Goal: Use online tool/utility: Utilize a website feature to perform a specific function

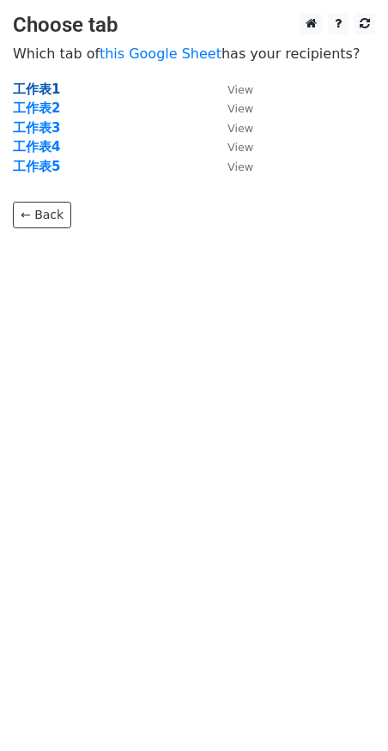
click at [53, 90] on strong "工作表1" at bounding box center [36, 89] width 47 height 15
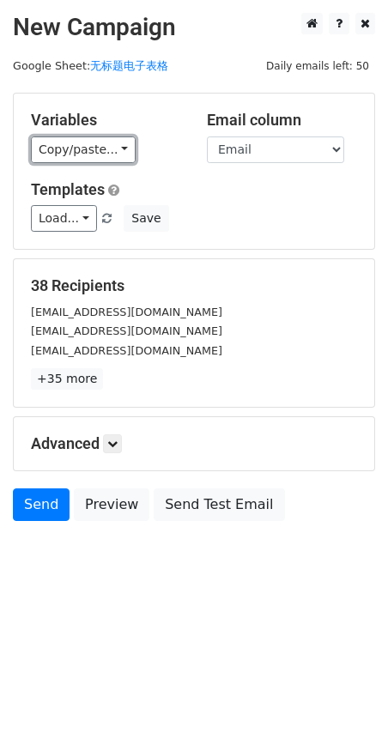
drag, startPoint x: 94, startPoint y: 137, endPoint x: 92, endPoint y: 192, distance: 54.2
click at [94, 137] on link "Copy/paste..." at bounding box center [83, 150] width 105 height 27
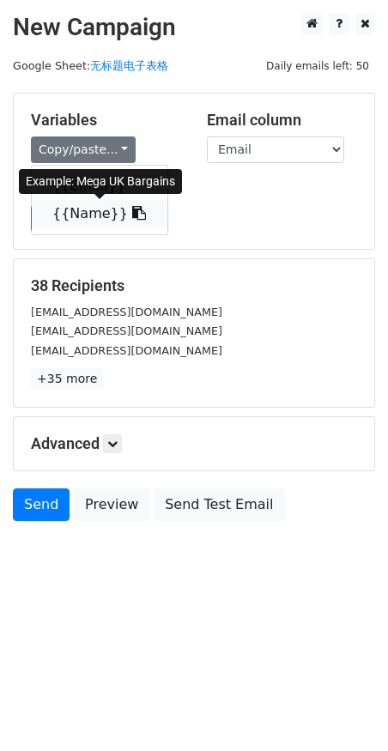
click at [82, 219] on link "{{Name}}" at bounding box center [100, 213] width 136 height 27
